Goal: Information Seeking & Learning: Learn about a topic

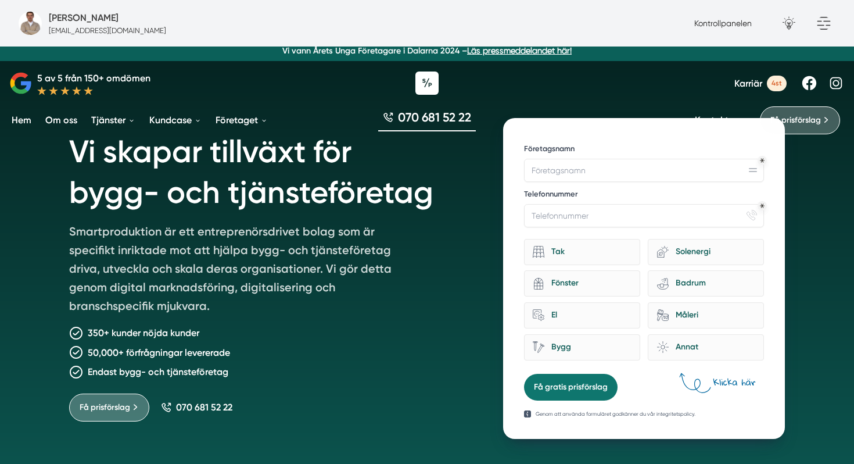
scroll to position [20, 0]
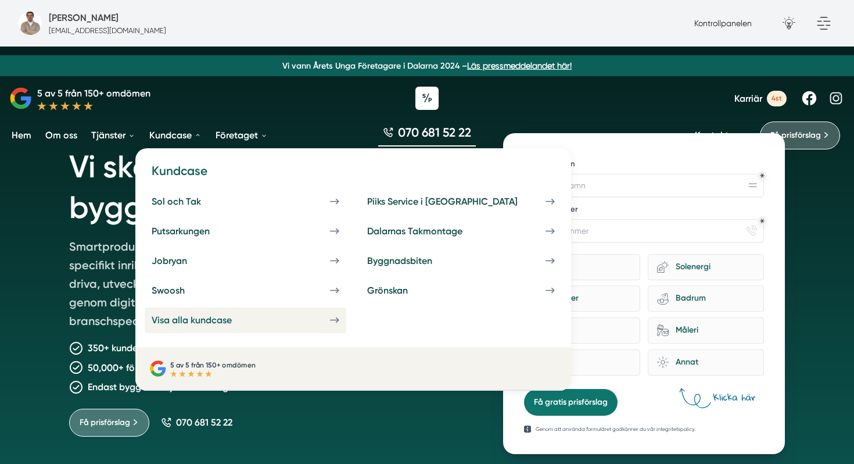
click at [187, 317] on div "Visa alla kundcase" at bounding box center [206, 319] width 108 height 11
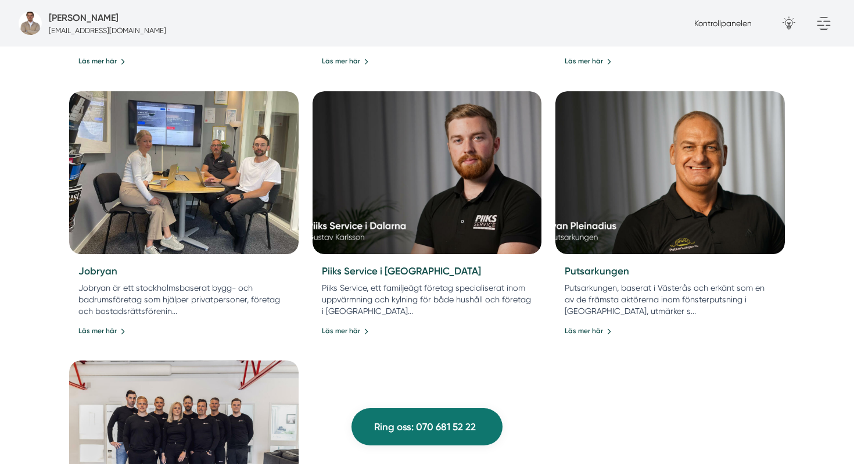
scroll to position [1043, 0]
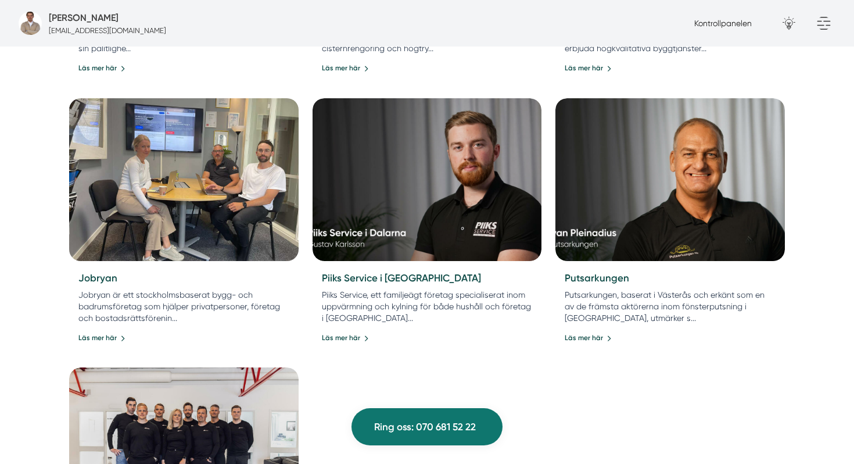
click at [198, 191] on img at bounding box center [183, 179] width 241 height 171
